Goal: Task Accomplishment & Management: Manage account settings

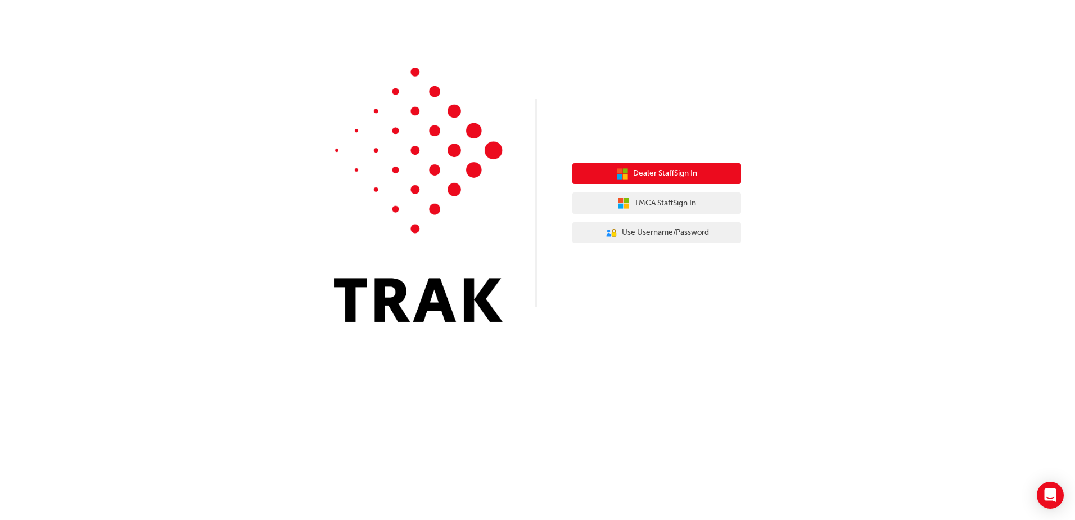
click at [691, 179] on span "Dealer Staff Sign In" at bounding box center [665, 173] width 64 height 13
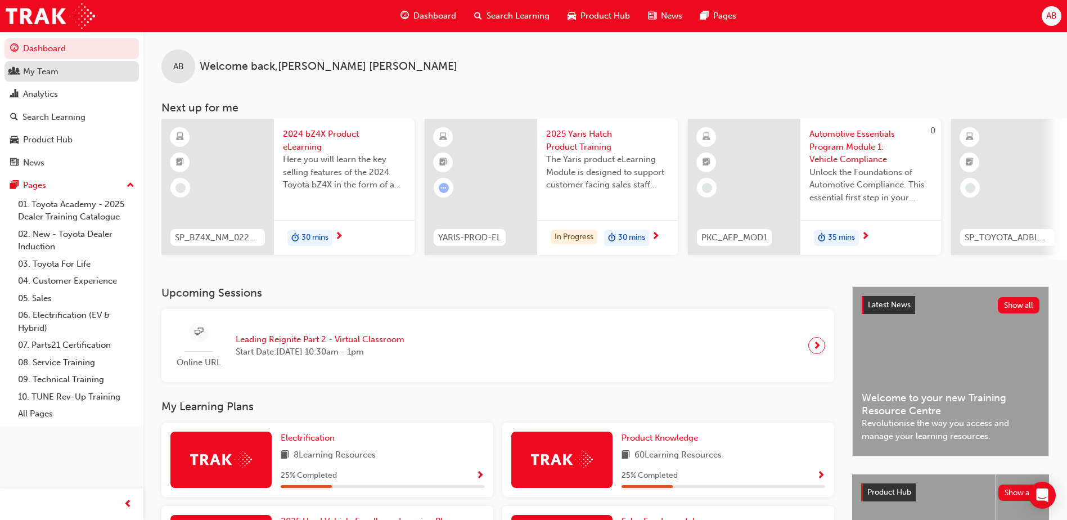
click at [59, 75] on div "My Team" at bounding box center [71, 72] width 123 height 14
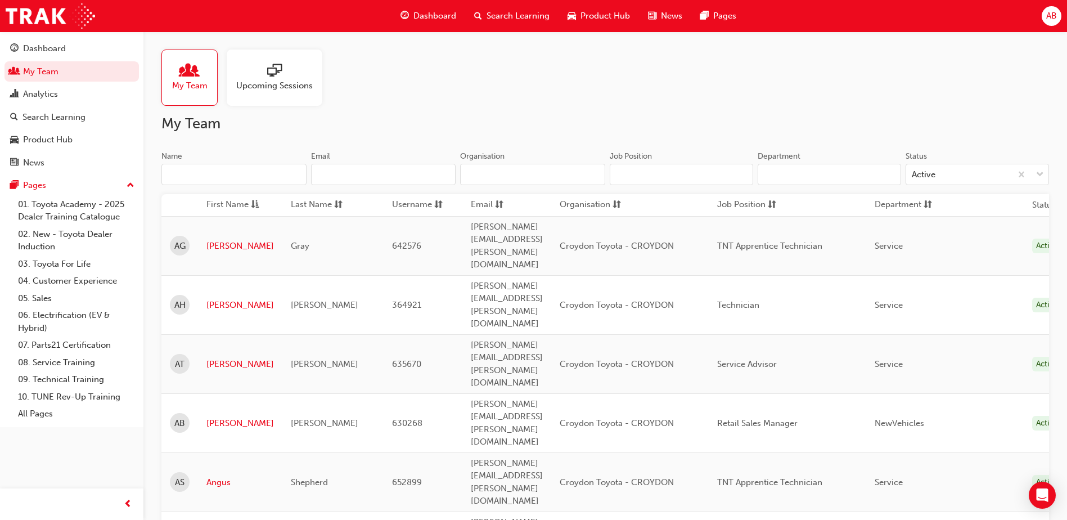
scroll to position [337, 0]
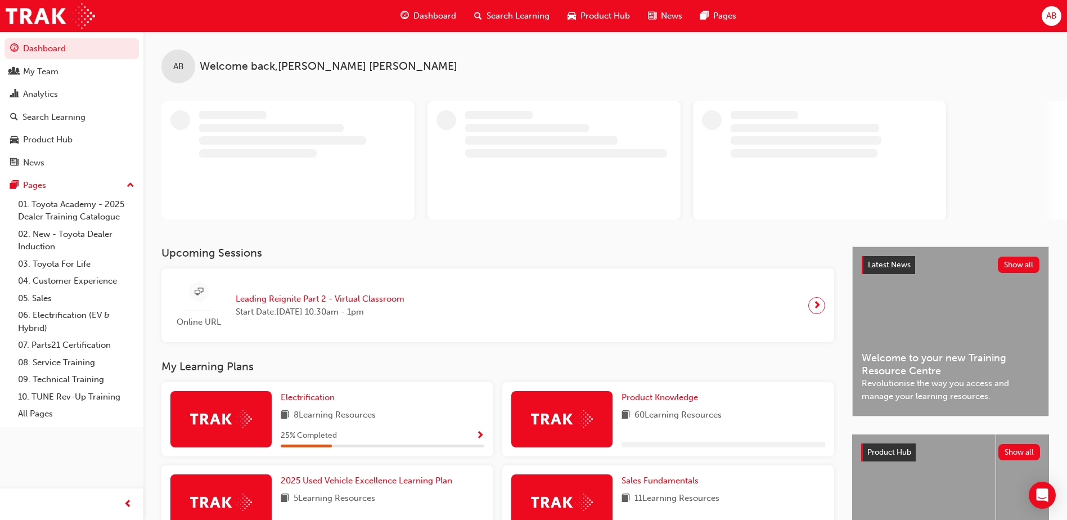
click at [1049, 10] on span "AB" at bounding box center [1051, 16] width 11 height 13
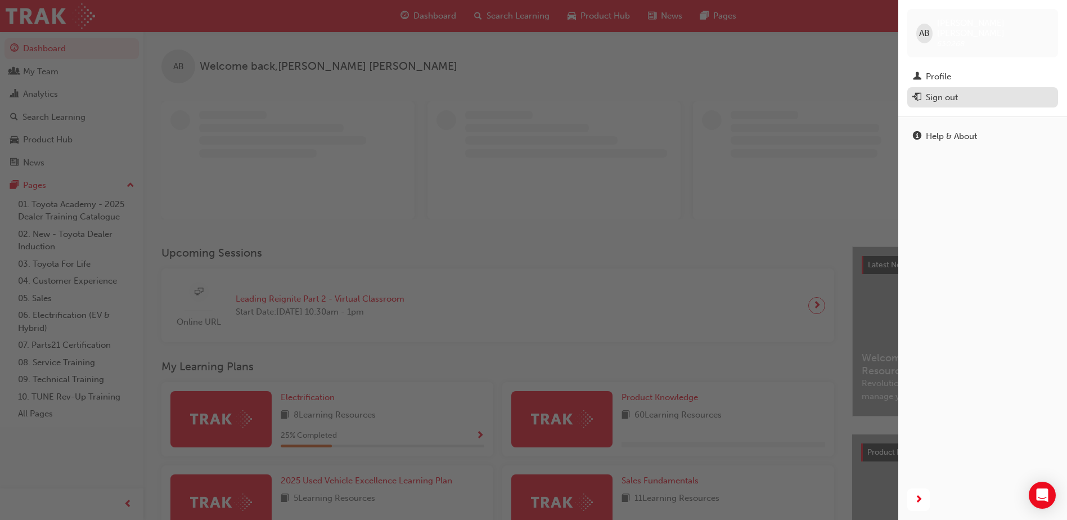
click at [943, 91] on div "Sign out" at bounding box center [942, 97] width 32 height 13
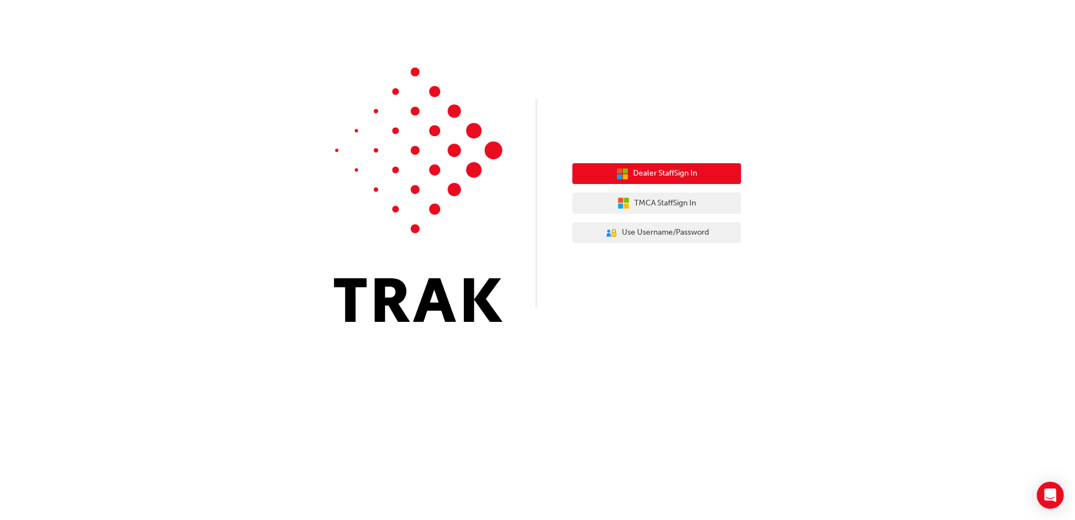
click at [702, 182] on button "Dealer Staff Sign In" at bounding box center [656, 173] width 169 height 21
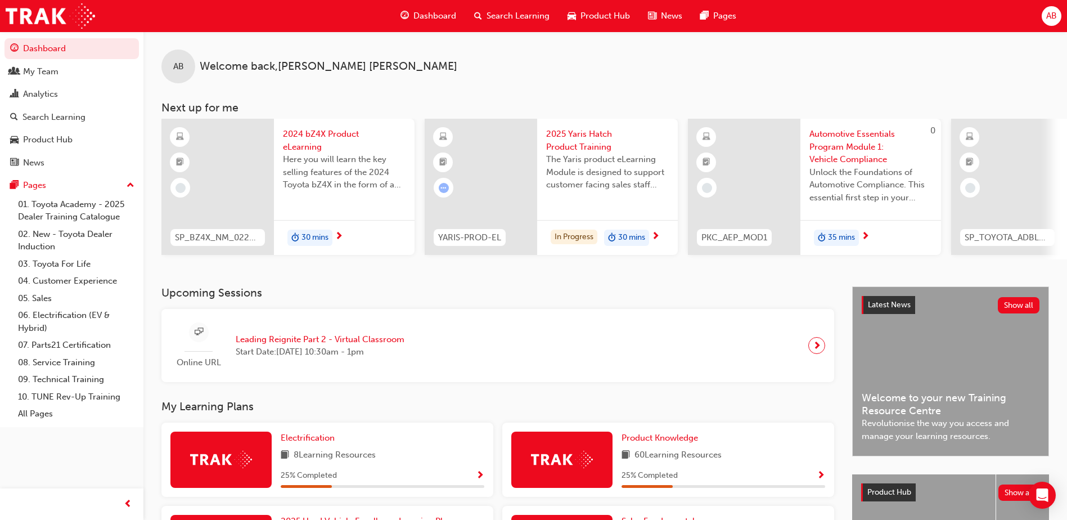
click at [1053, 20] on span "AB" at bounding box center [1051, 16] width 11 height 13
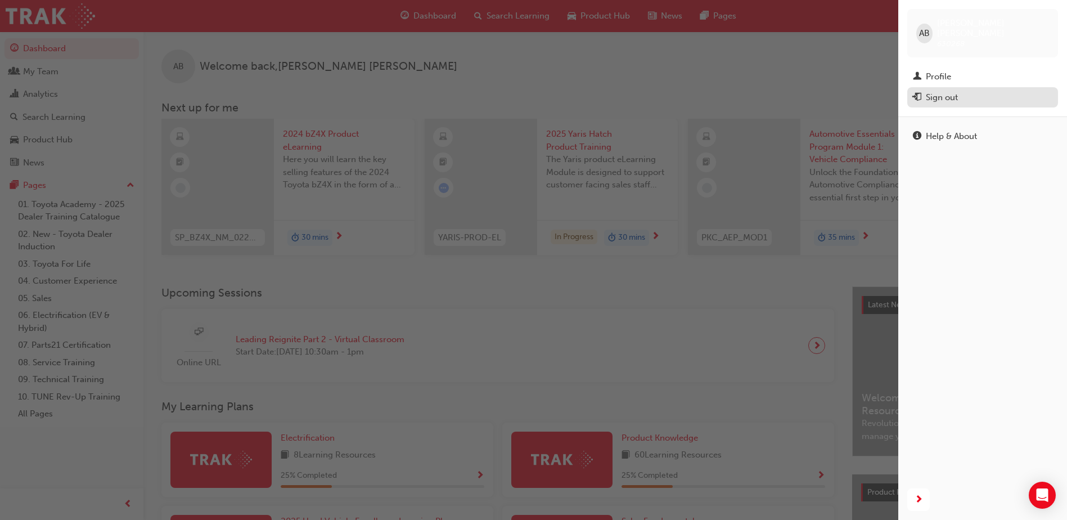
click at [952, 91] on div "Sign out" at bounding box center [942, 97] width 32 height 13
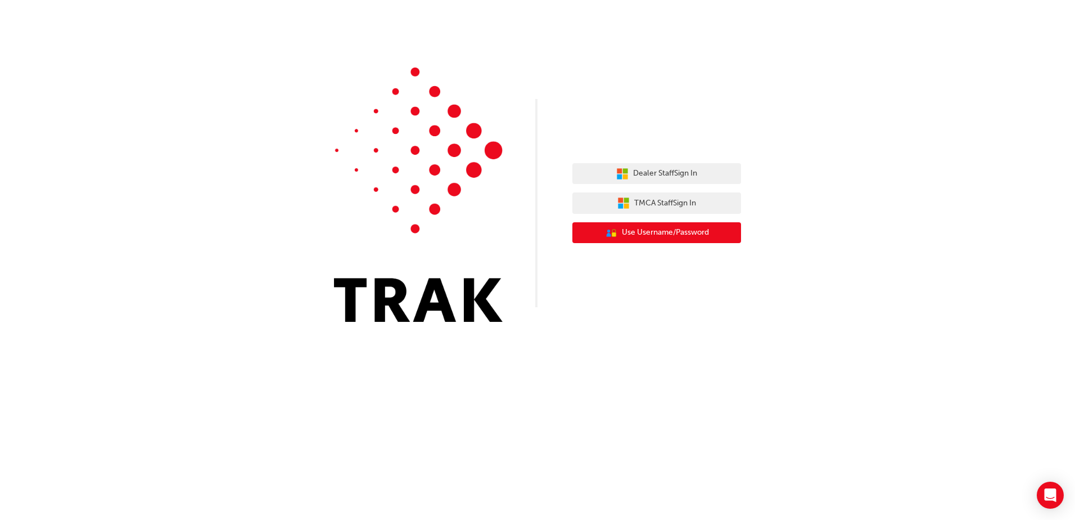
click at [695, 233] on span "Use Username/Password" at bounding box center [665, 232] width 87 height 13
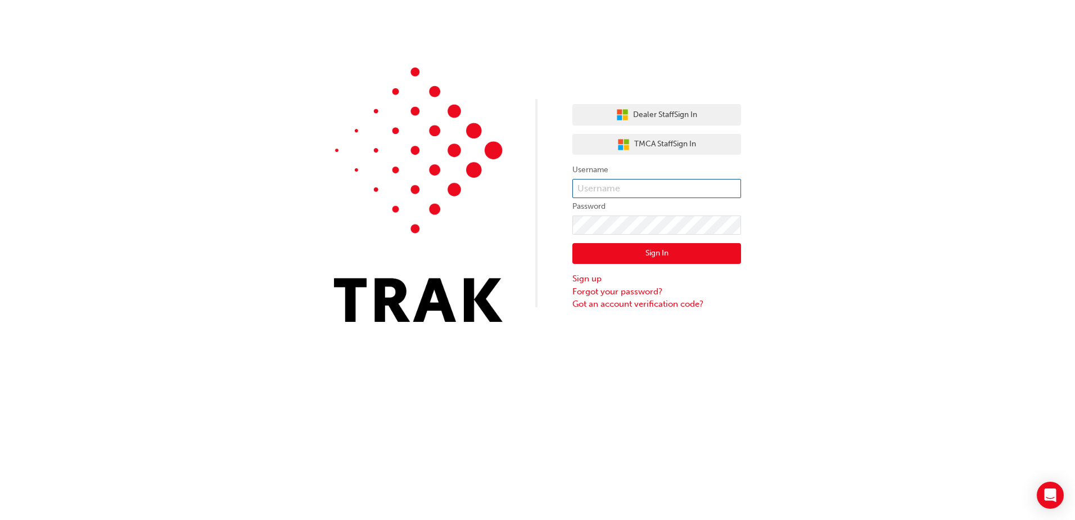
click at [632, 188] on input "text" at bounding box center [656, 188] width 169 height 19
type input "Sung.ZAathang"
click at [632, 188] on input "Sung.ZAathang" at bounding box center [656, 188] width 169 height 19
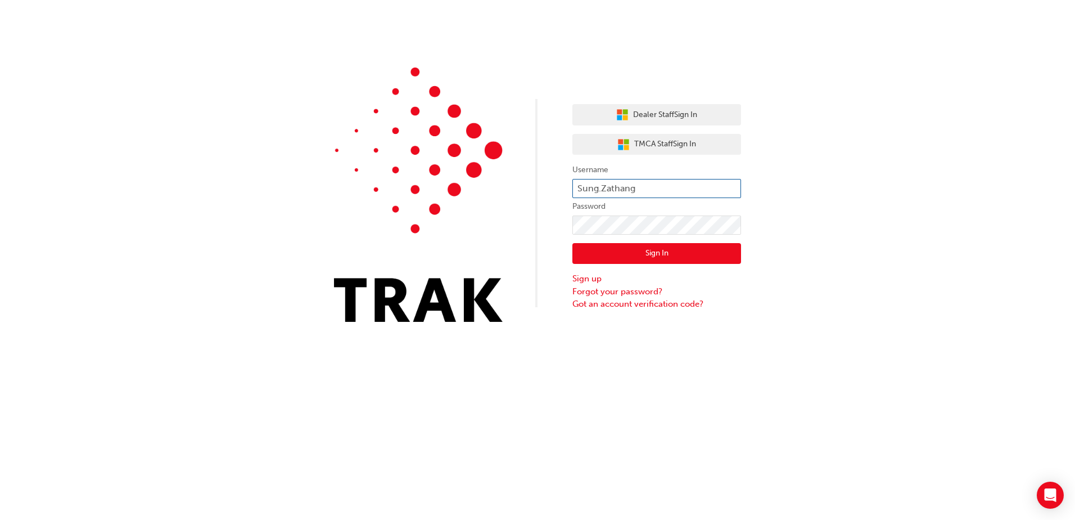
type input "Sung.Zathang"
click button "Sign In" at bounding box center [656, 253] width 169 height 21
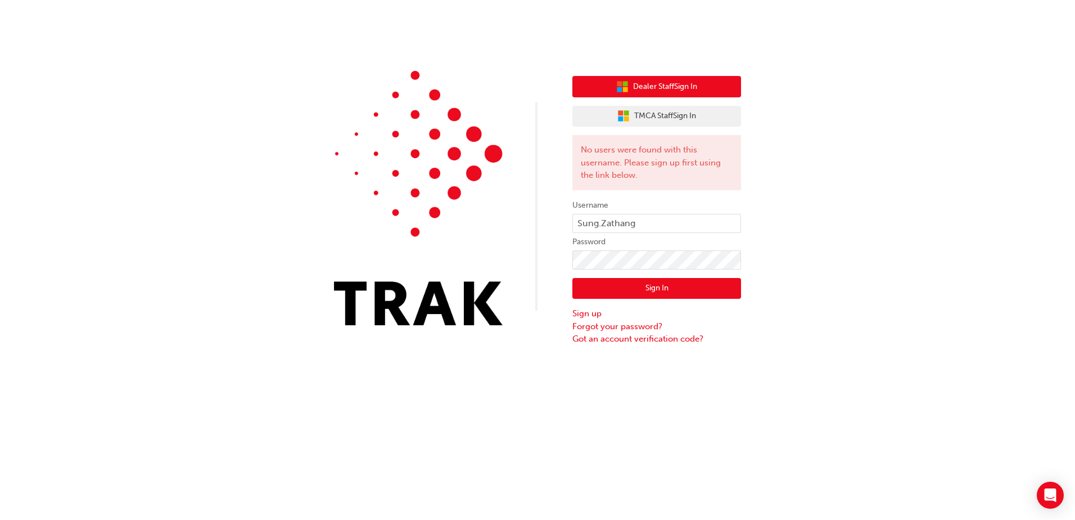
click at [683, 93] on button "Dealer Staff Sign In" at bounding box center [656, 86] width 169 height 21
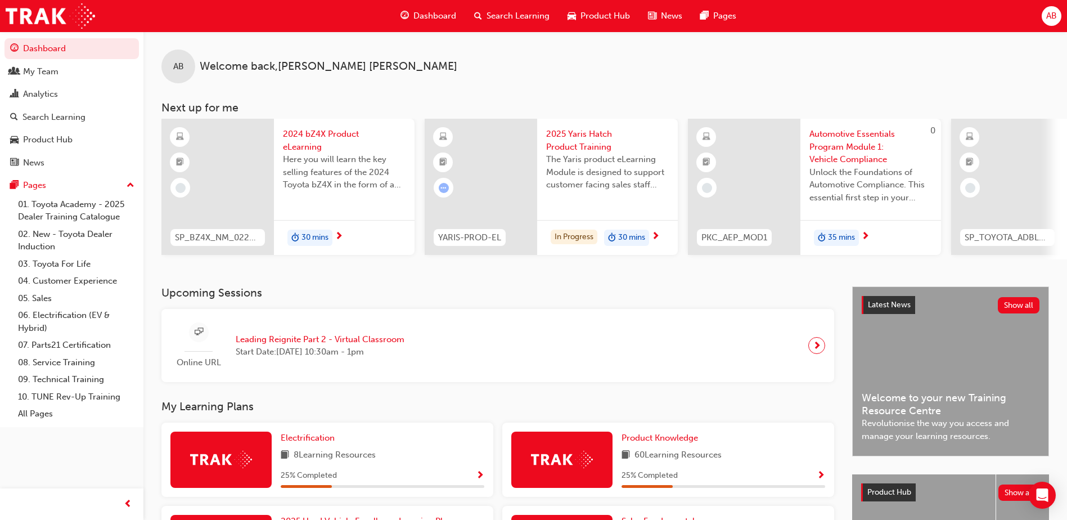
click at [1040, 13] on div "Dashboard Search Learning Product Hub News Pages AB" at bounding box center [533, 16] width 1067 height 32
click at [1044, 13] on div "AB" at bounding box center [1052, 16] width 20 height 20
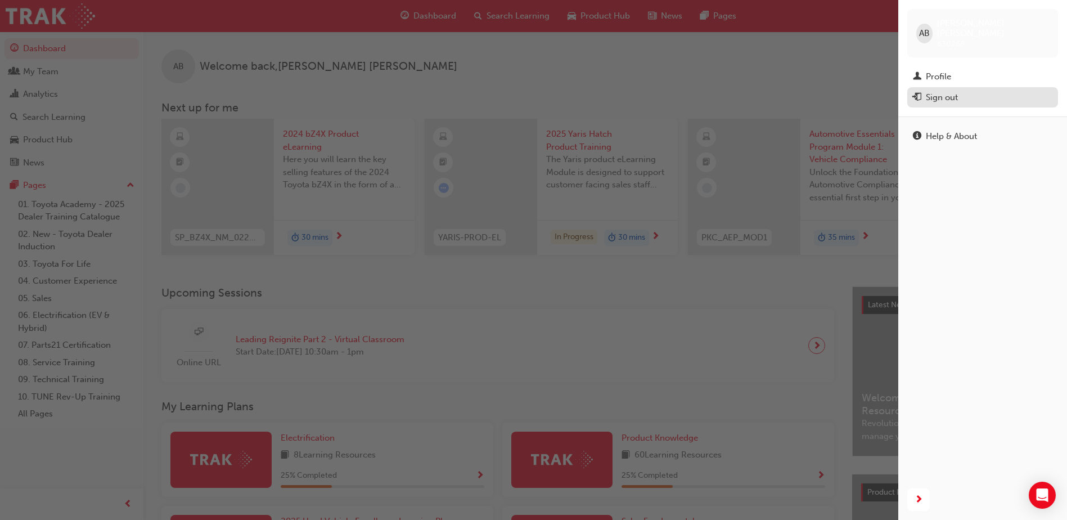
click at [941, 93] on div "Sign out" at bounding box center [942, 97] width 32 height 13
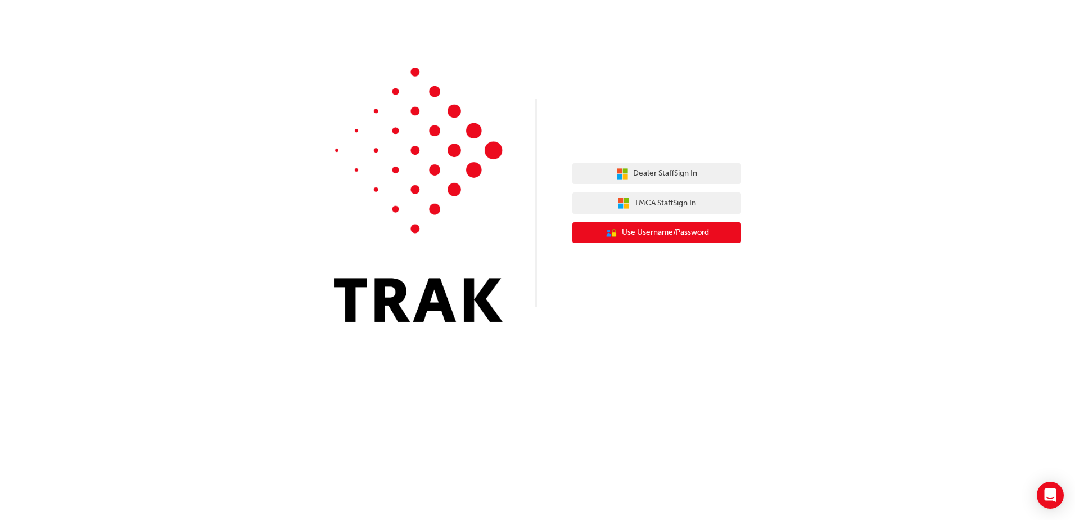
click at [676, 237] on span "Use Username/Password" at bounding box center [665, 232] width 87 height 13
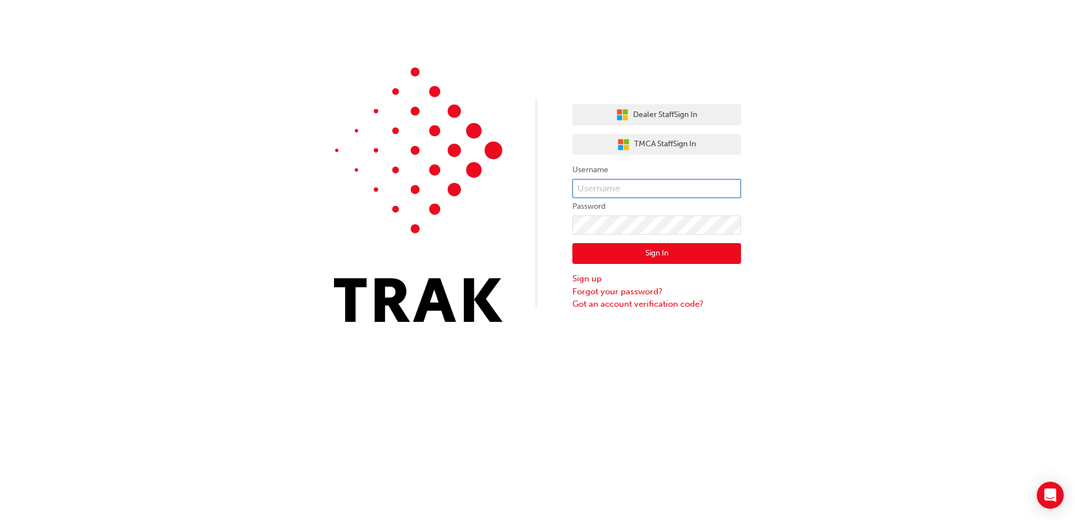
click at [643, 186] on input "text" at bounding box center [656, 188] width 169 height 19
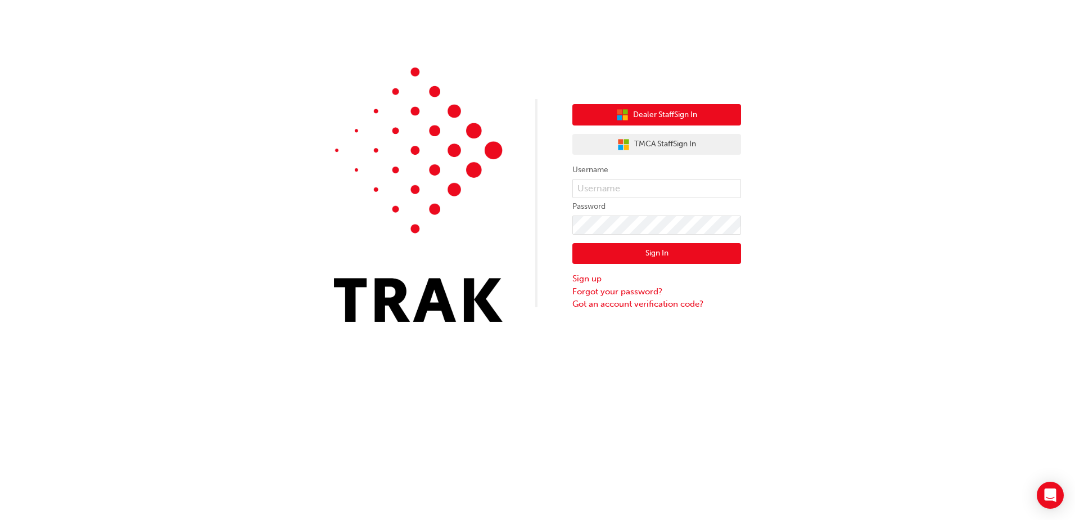
click at [687, 110] on span "Dealer Staff Sign In" at bounding box center [665, 115] width 64 height 13
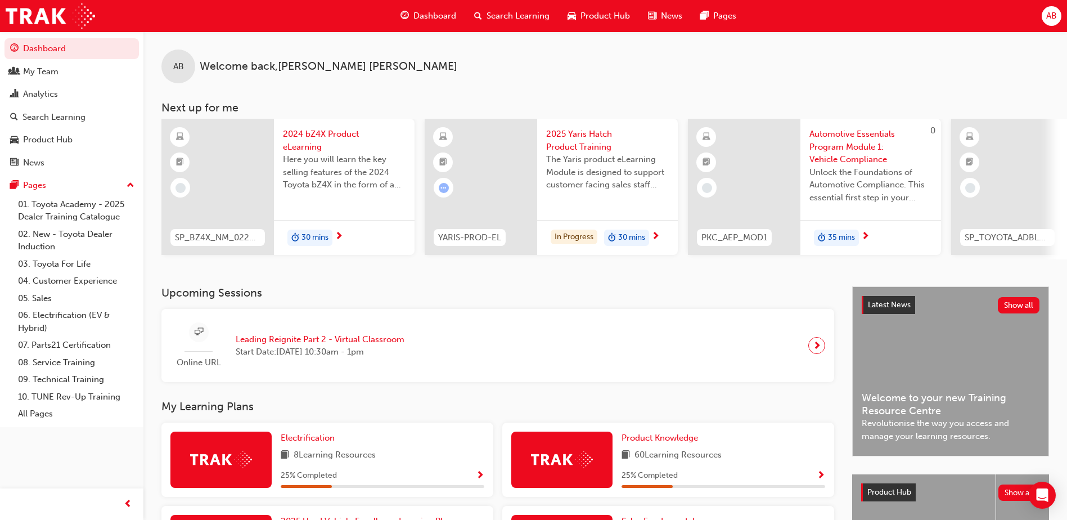
click at [1046, 17] on span "AB" at bounding box center [1051, 16] width 11 height 13
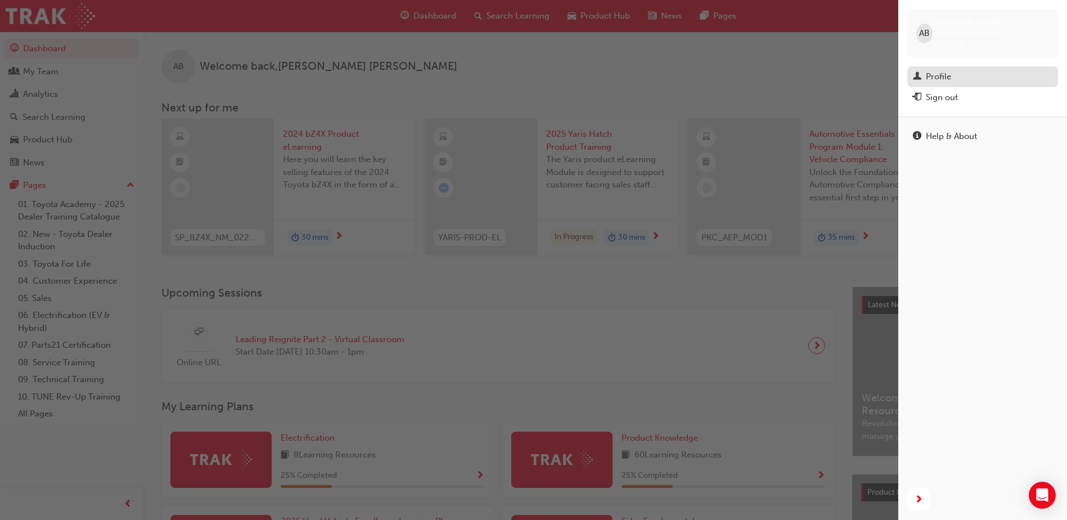
click at [975, 70] on div "Profile" at bounding box center [982, 77] width 139 height 14
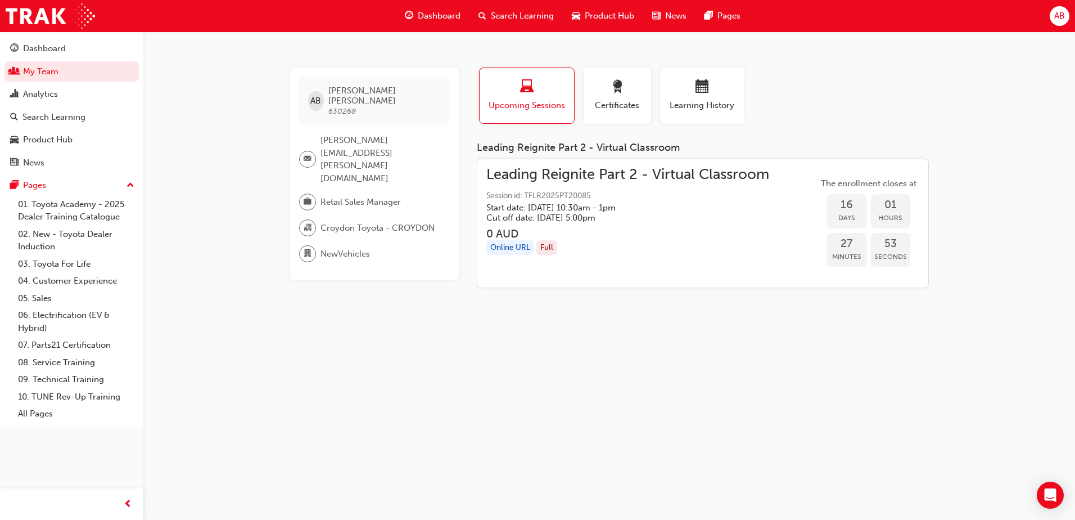
click at [311, 246] on span "department-icon" at bounding box center [308, 253] width 8 height 15
click at [28, 17] on img at bounding box center [50, 15] width 89 height 25
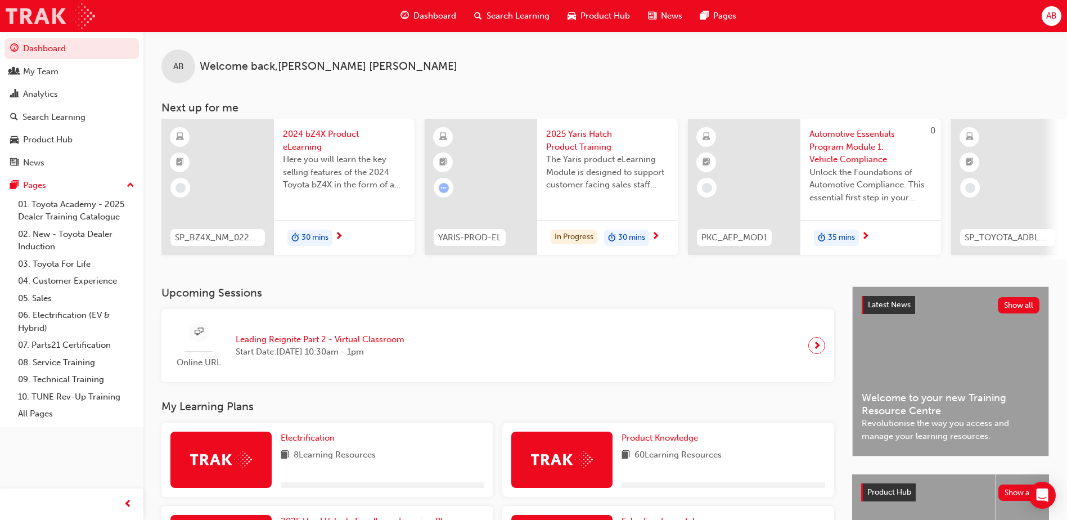
click at [64, 16] on img at bounding box center [50, 15] width 89 height 25
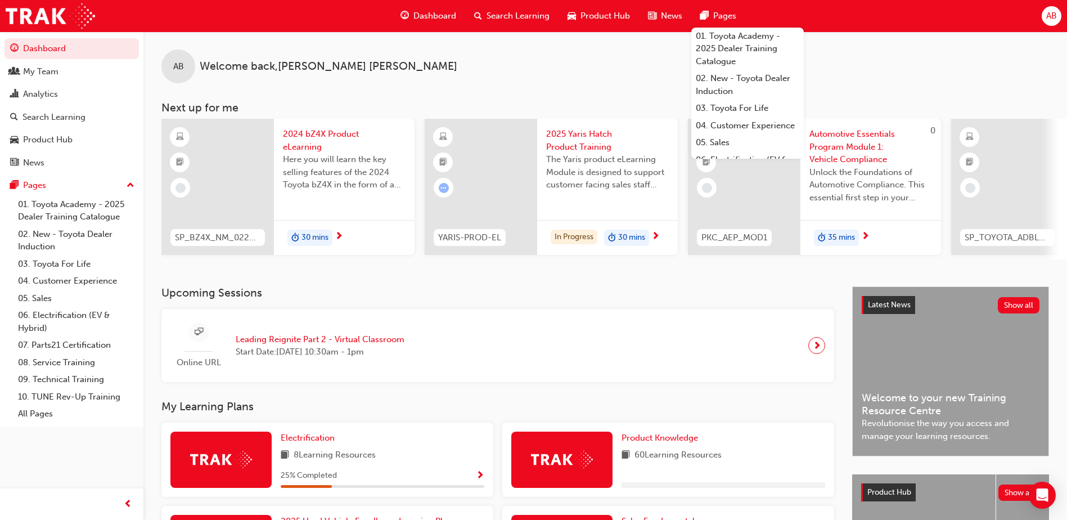
click at [1049, 11] on span "AB" at bounding box center [1051, 16] width 11 height 13
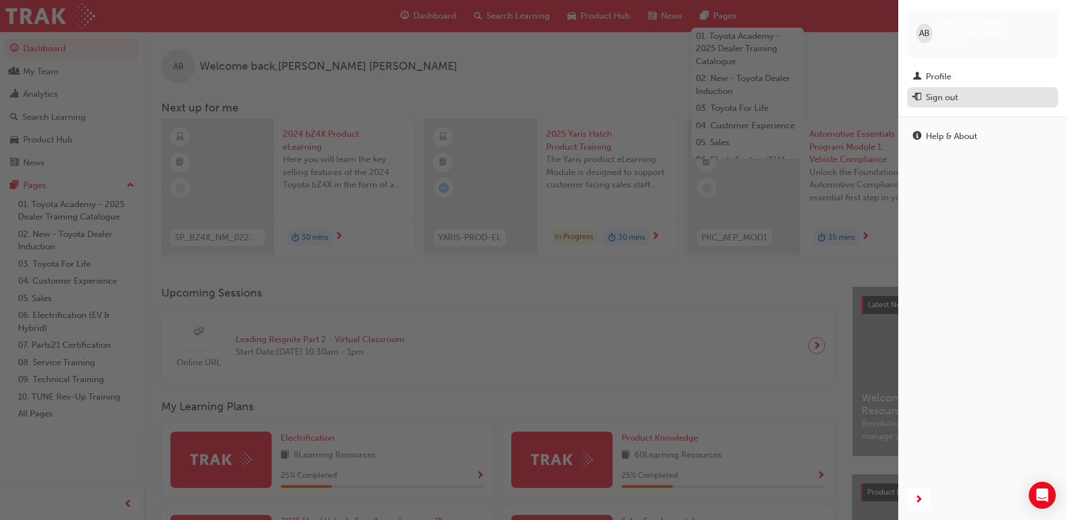
click at [957, 94] on div "Sign out" at bounding box center [982, 98] width 139 height 14
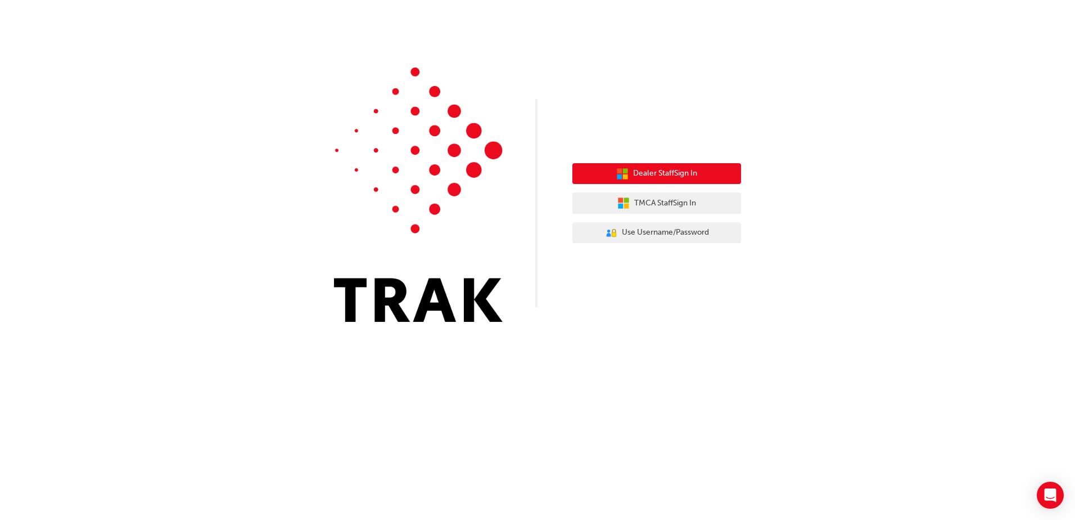
click at [663, 181] on button "Dealer Staff Sign In" at bounding box center [656, 173] width 169 height 21
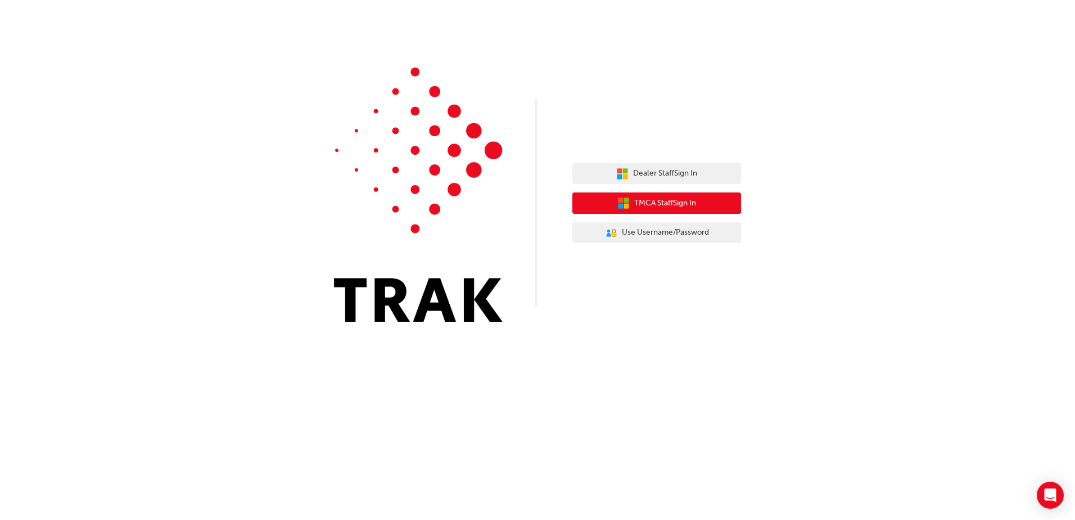
click at [657, 200] on span "TMCA Staff Sign In" at bounding box center [665, 203] width 62 height 13
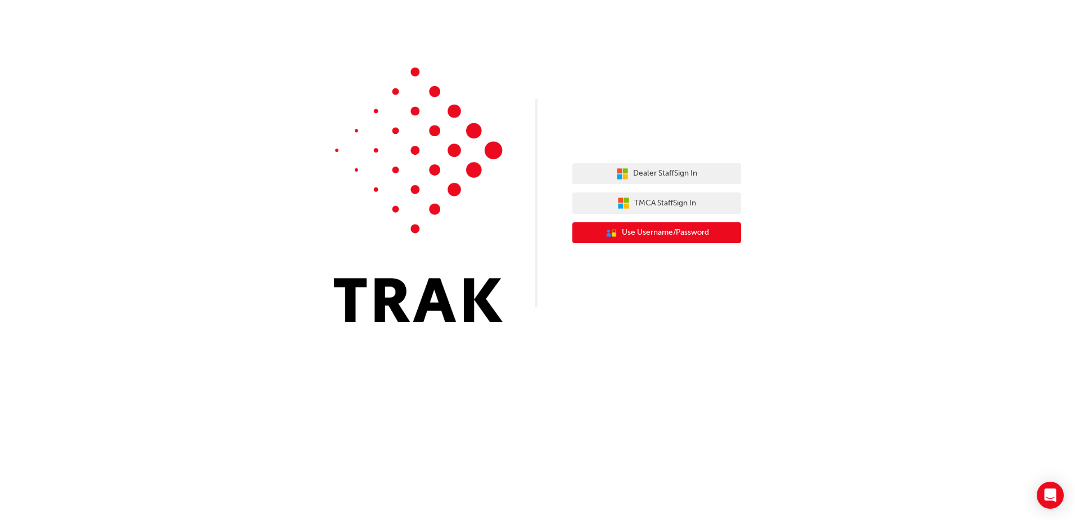
click at [643, 234] on span "Use Username/Password" at bounding box center [665, 232] width 87 height 13
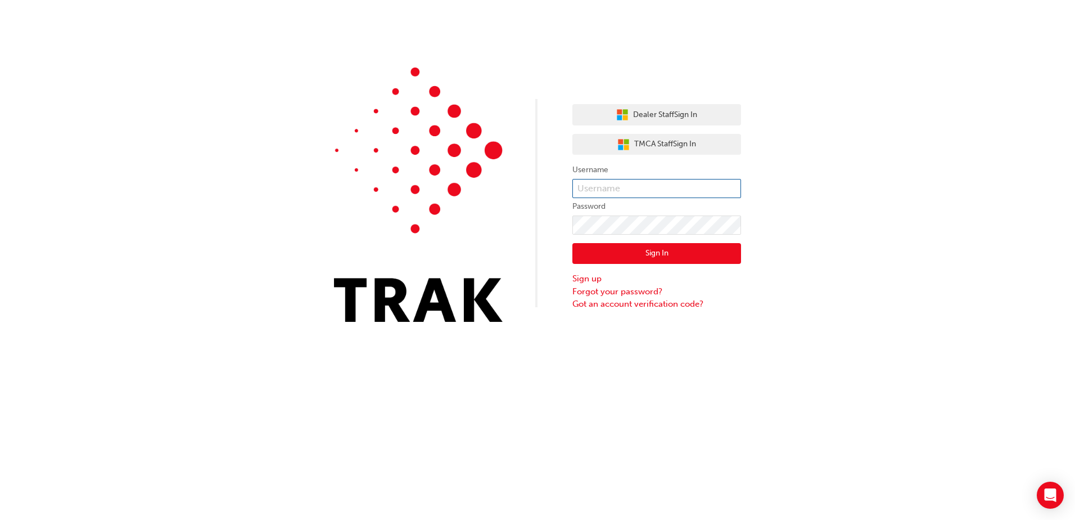
click at [628, 191] on input "text" at bounding box center [656, 188] width 169 height 19
click at [625, 191] on input "text" at bounding box center [656, 188] width 169 height 19
click at [642, 186] on input "text" at bounding box center [656, 188] width 169 height 19
type input "Sung.Zathang@ext.toyota.com.au"
click button "Sign In" at bounding box center [656, 253] width 169 height 21
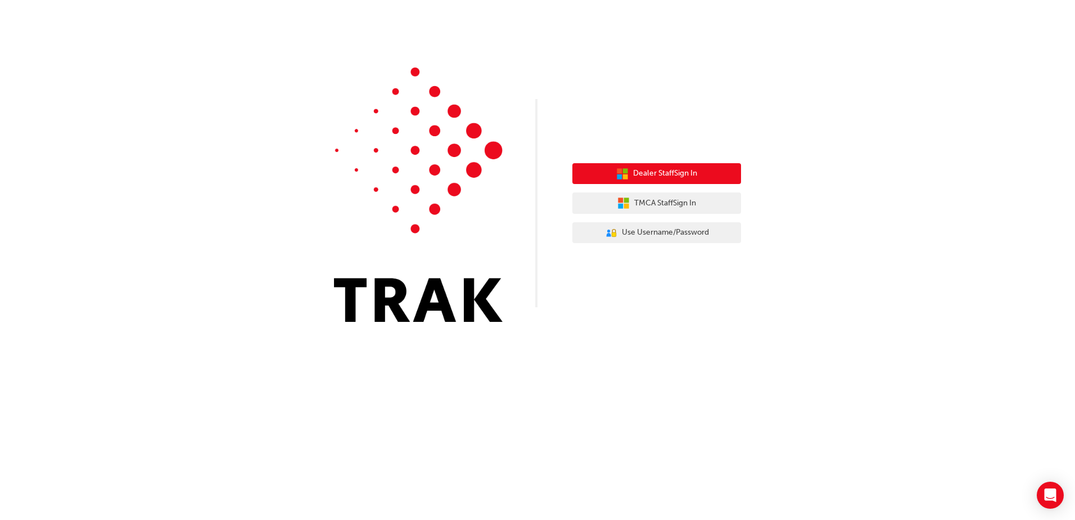
click at [663, 178] on span "Dealer Staff Sign In" at bounding box center [665, 173] width 64 height 13
